Goal: Information Seeking & Learning: Learn about a topic

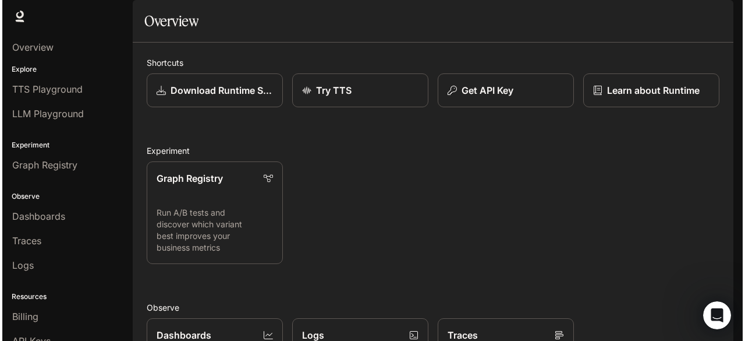
scroll to position [287, 0]
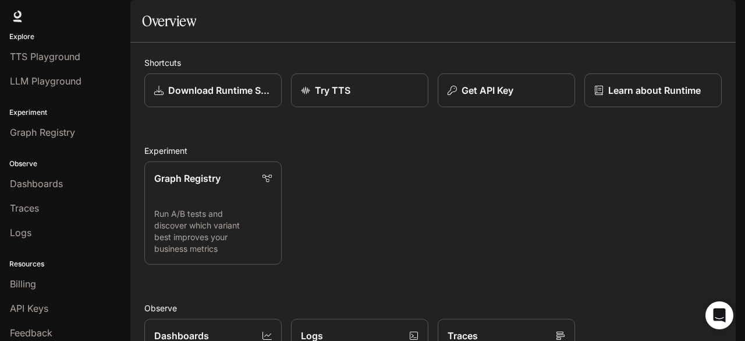
scroll to position [58, 0]
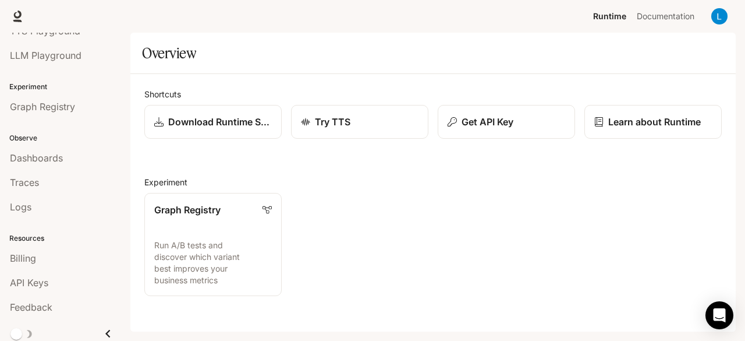
click at [35, 329] on span "main menu drawer" at bounding box center [23, 334] width 28 height 16
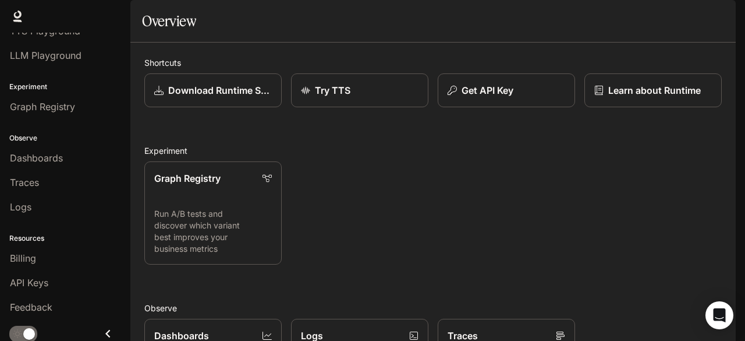
click at [685, 17] on span "Documentation" at bounding box center [666, 16] width 58 height 15
